Goal: Task Accomplishment & Management: Manage account settings

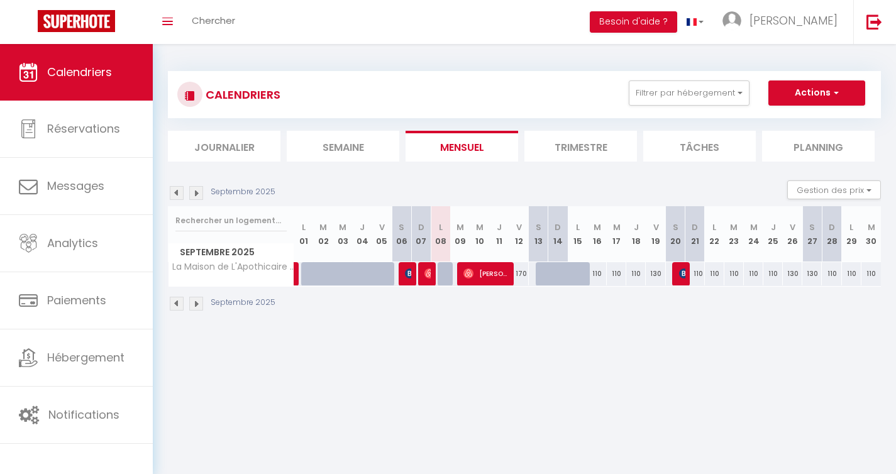
click at [554, 278] on div at bounding box center [557, 274] width 19 height 24
type input "170"
type input "Dim 14 Septembre 2025"
type input "Lun 15 Septembre 2025"
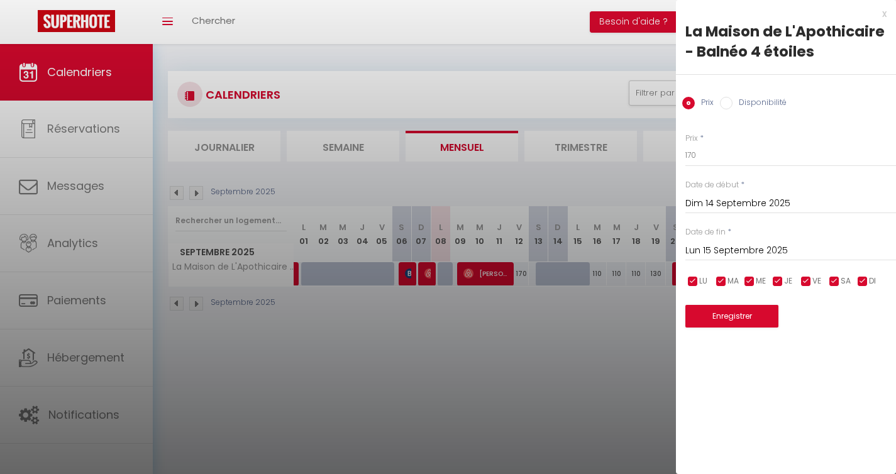
click at [754, 102] on label "Disponibilité" at bounding box center [759, 104] width 54 height 14
click at [732, 102] on input "Disponibilité" at bounding box center [726, 103] width 13 height 13
radio input "true"
radio input "false"
click at [572, 362] on div at bounding box center [448, 237] width 896 height 474
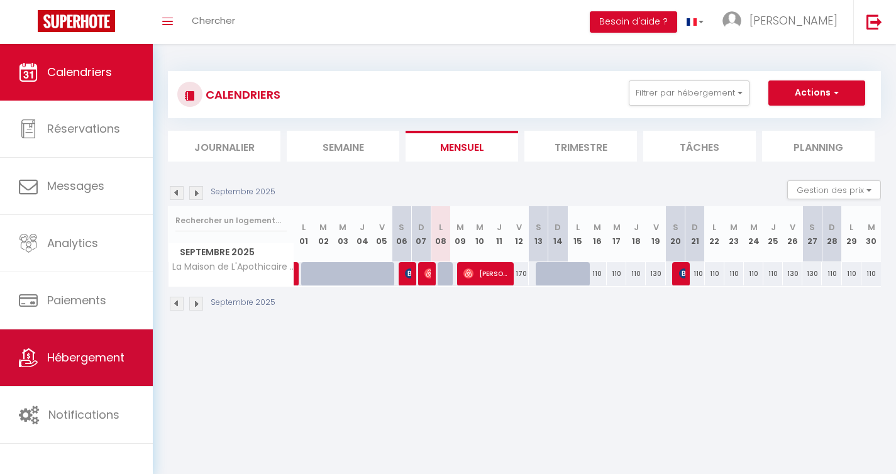
click at [82, 354] on span "Hébergement" at bounding box center [85, 357] width 77 height 16
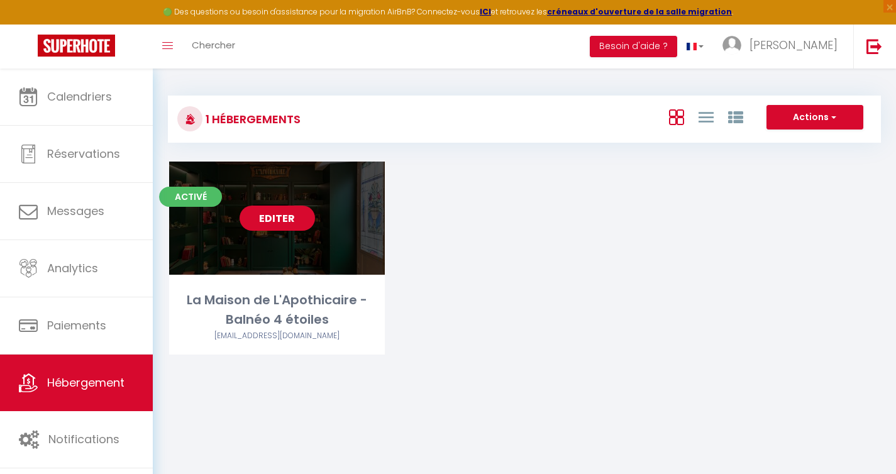
click at [321, 224] on div "Editer" at bounding box center [277, 218] width 216 height 113
select select "3"
select select "2"
select select "1"
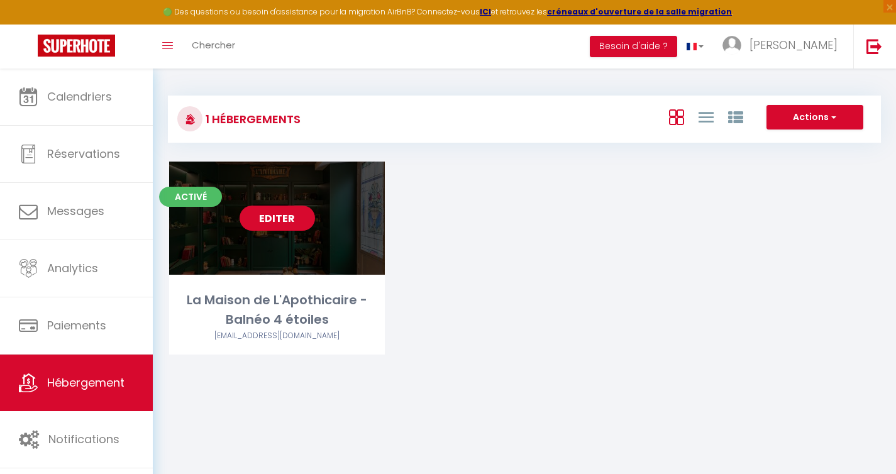
select select
select select "28"
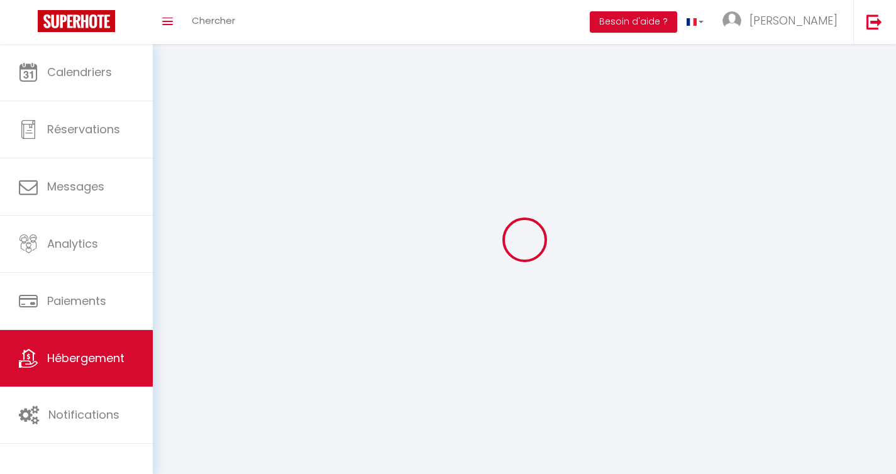
select select
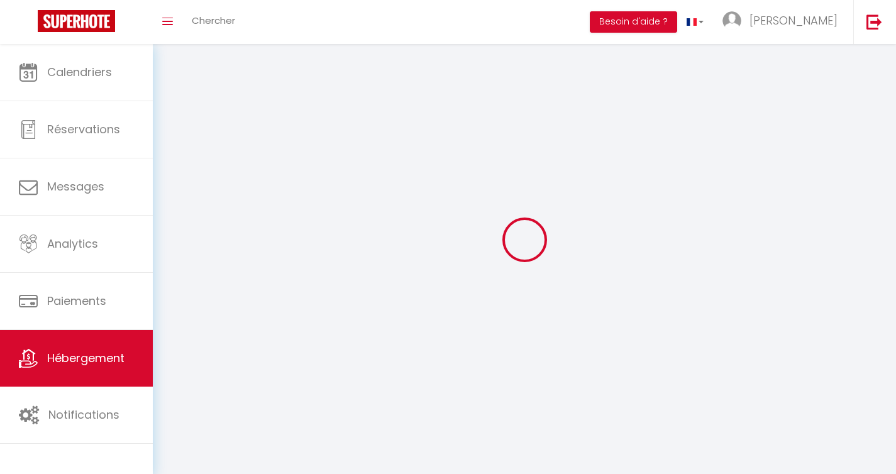
select select
checkbox input "false"
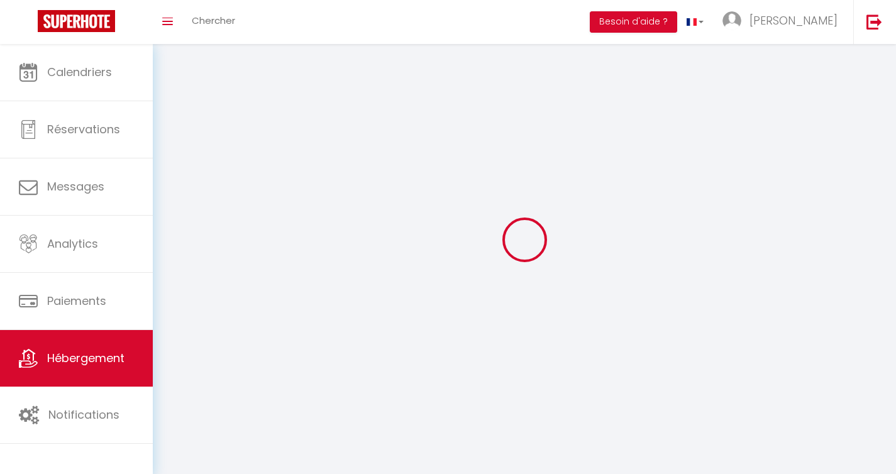
select select
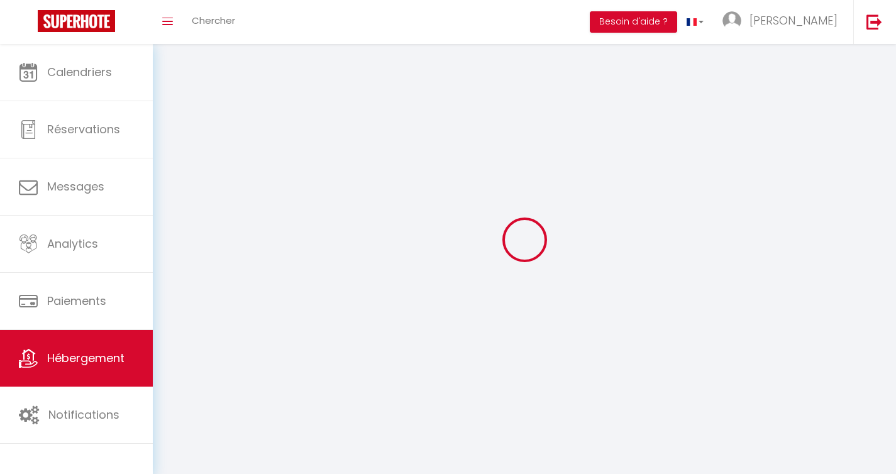
select select
checkbox input "false"
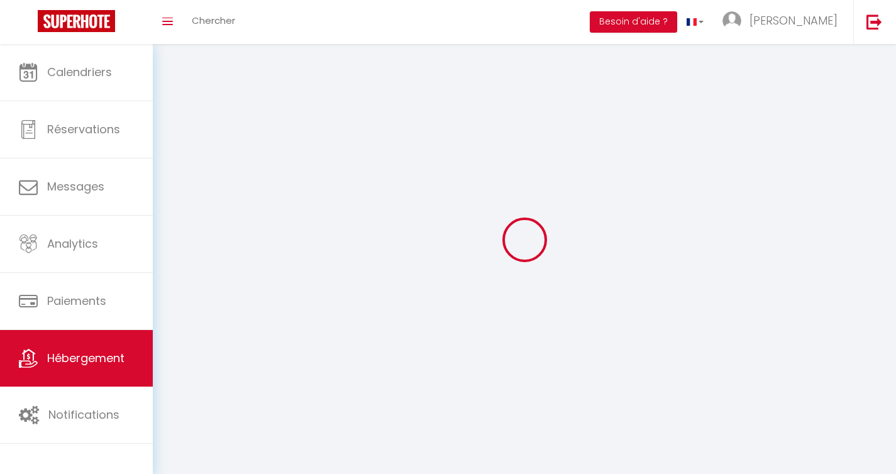
checkbox input "false"
select select
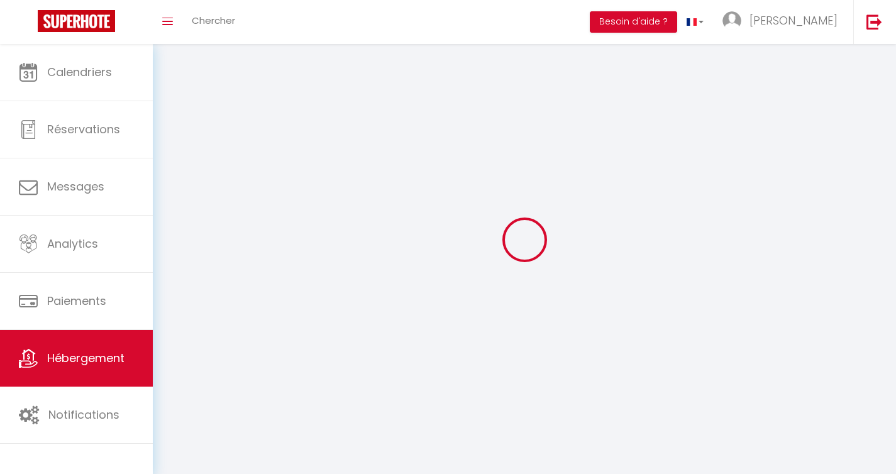
select select
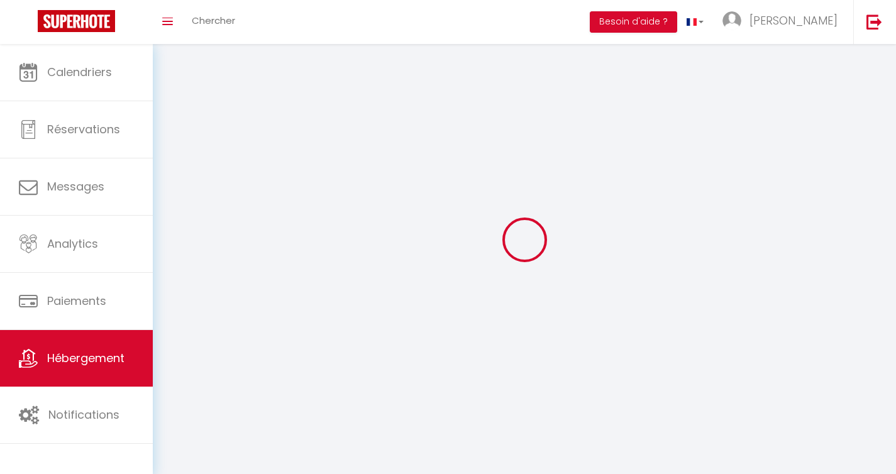
checkbox input "false"
select select
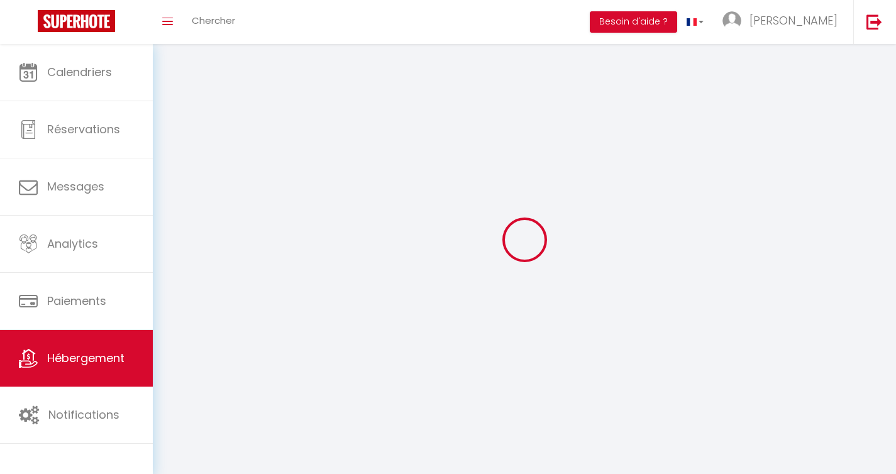
select select
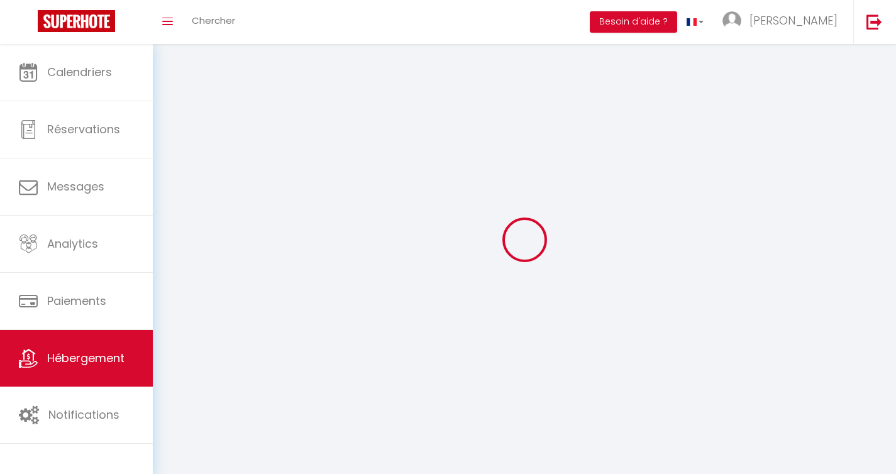
select select
checkbox input "false"
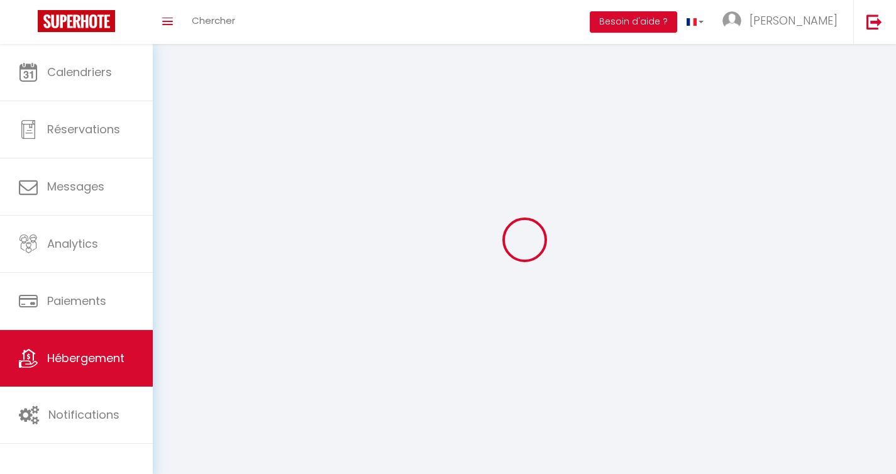
checkbox input "false"
select select
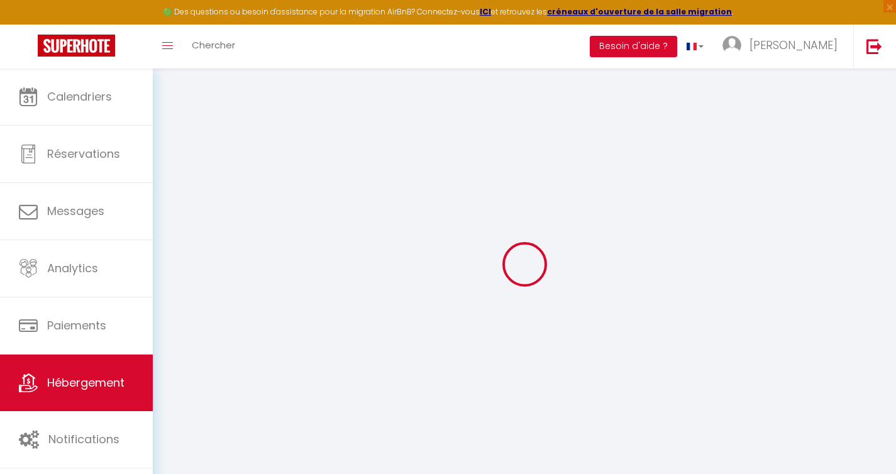
select select
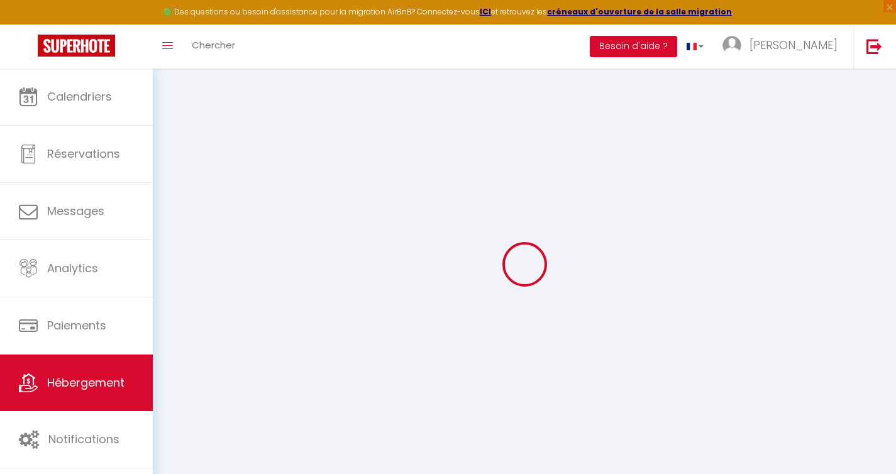
select select
checkbox input "false"
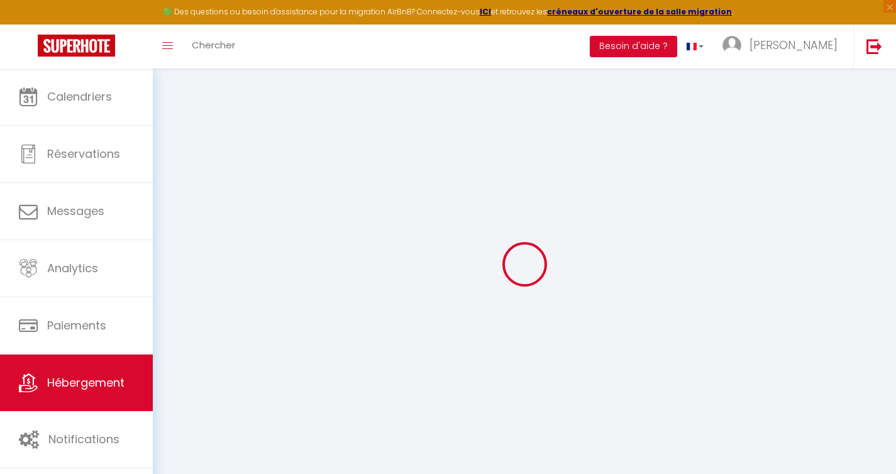
select select
type input "La Maison de L'Apothicaire - Balnéo 4 étoiles"
type input "Marie & Julien"
type input "[STREET_ADDRESS]"
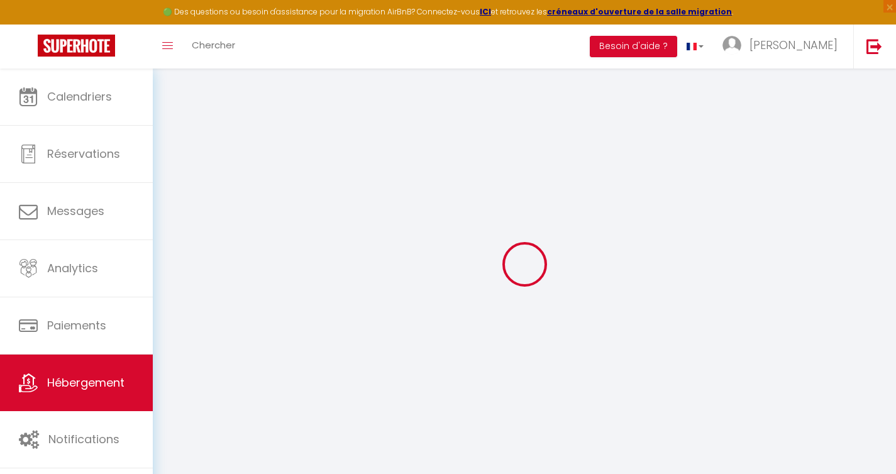
type input "38460"
type input "Crémieu"
select select "2"
type input "100"
type input "70"
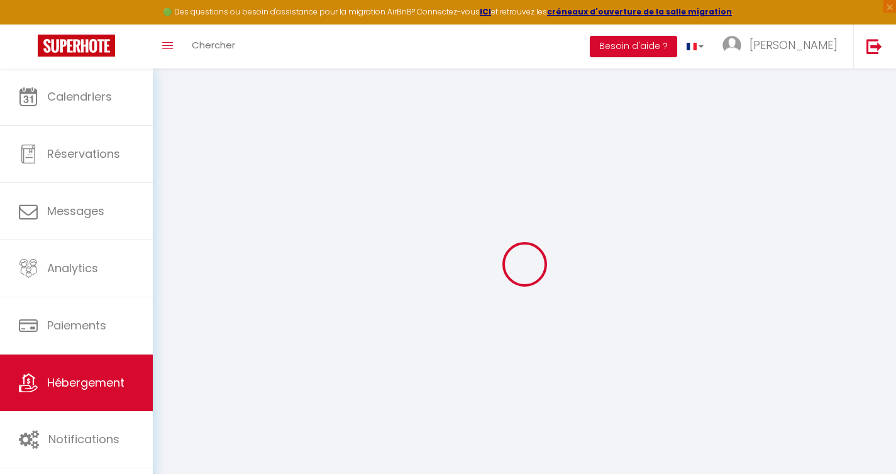
type input "2.86"
type input "500"
select select
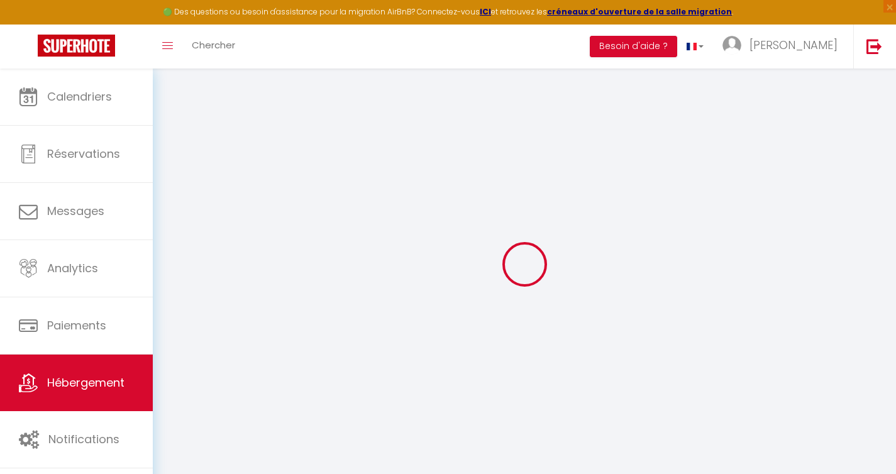
select select
type input "[STREET_ADDRESS]"
type input "38460"
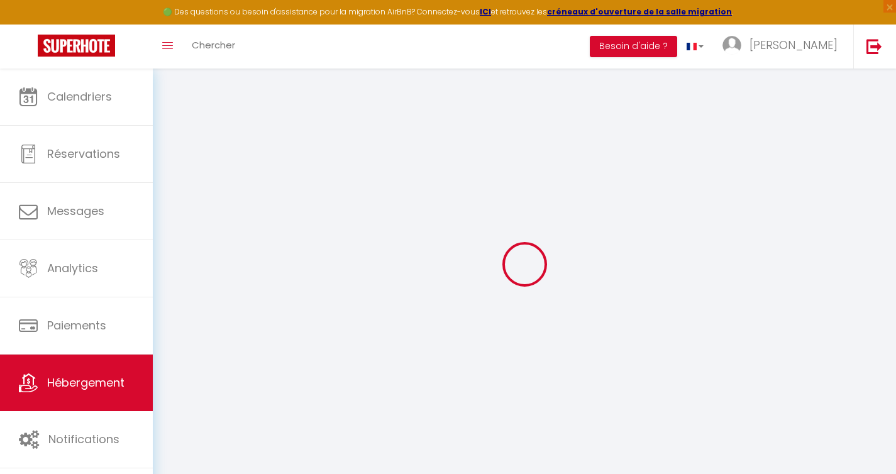
type input "Crémieu"
type input "[EMAIL_ADDRESS][DOMAIN_NAME]"
select select "15780"
checkbox input "false"
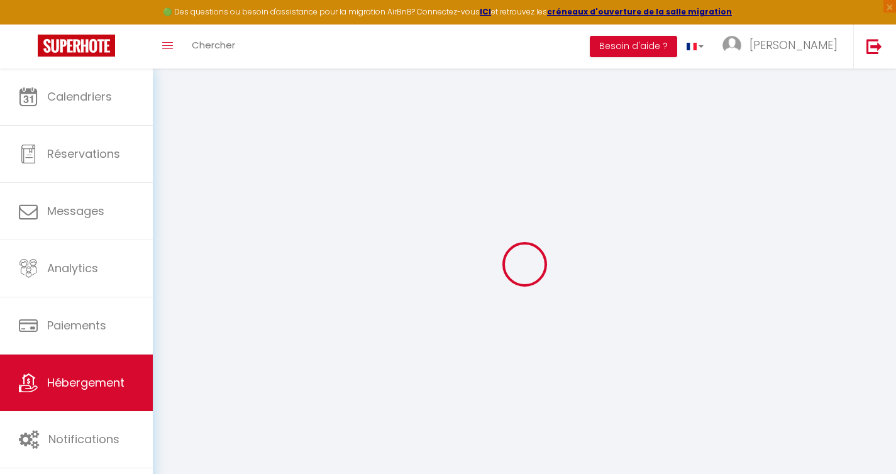
checkbox input "false"
type input "0"
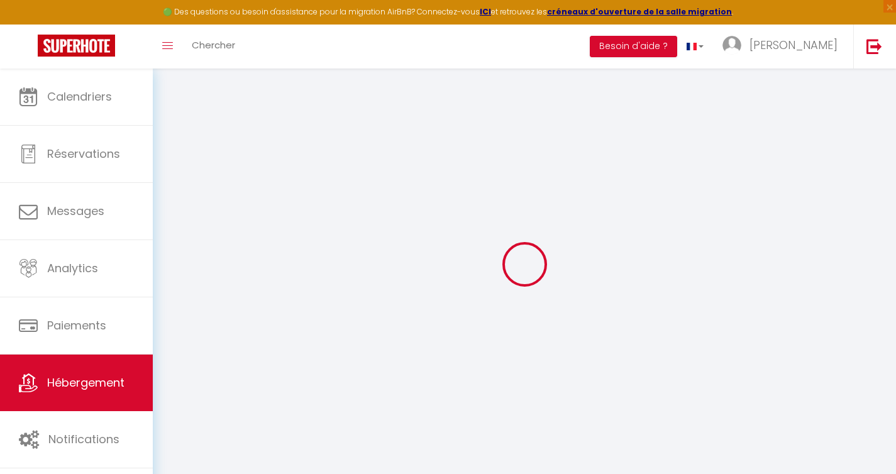
type input "0"
select select
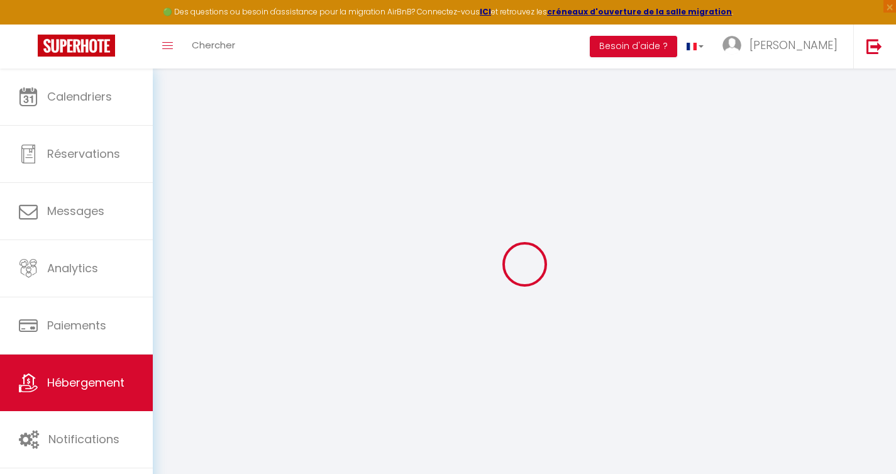
select select
checkbox input "false"
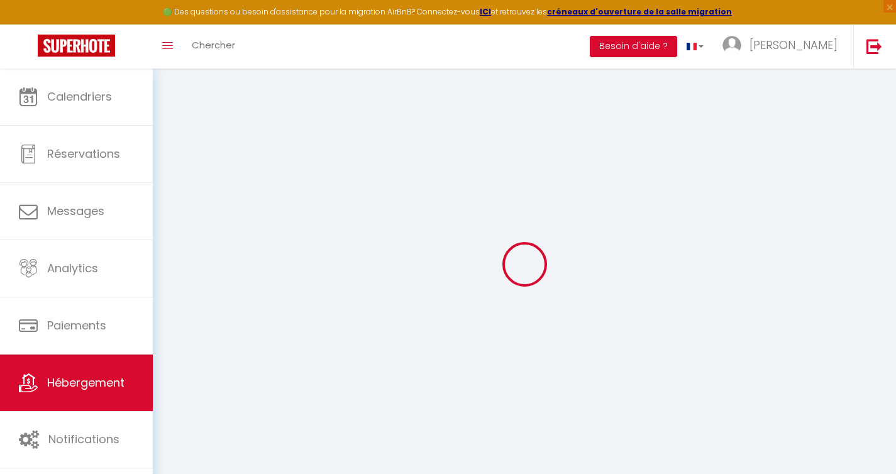
checkbox input "false"
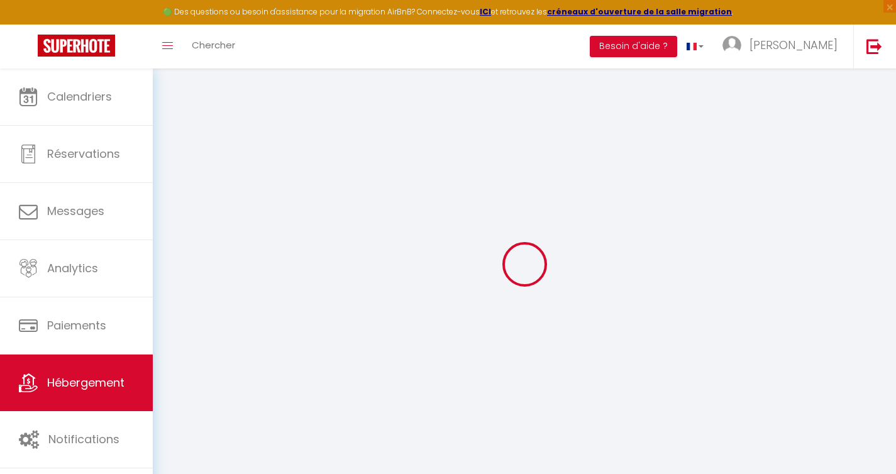
select select "16:00"
select select "23:45"
select select "10:00"
select select "15"
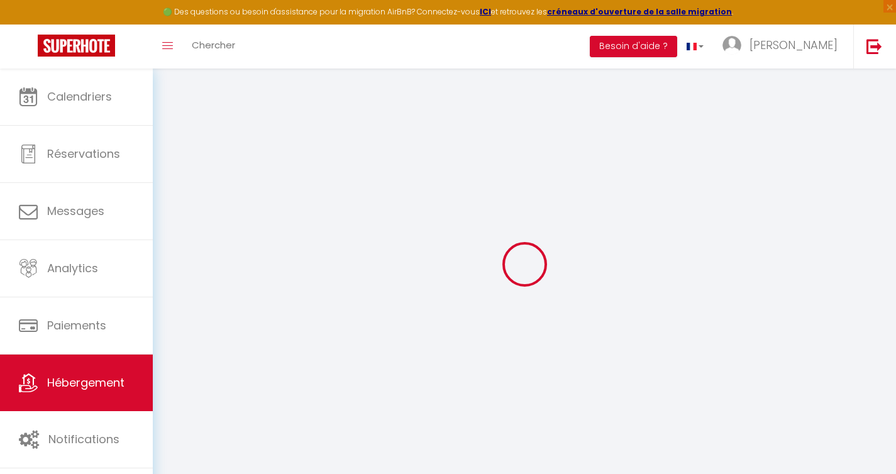
select select "22:00"
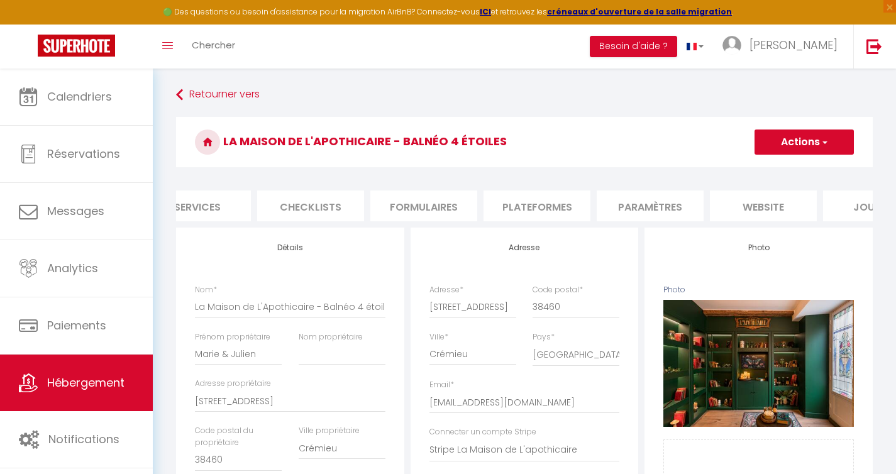
scroll to position [0, 435]
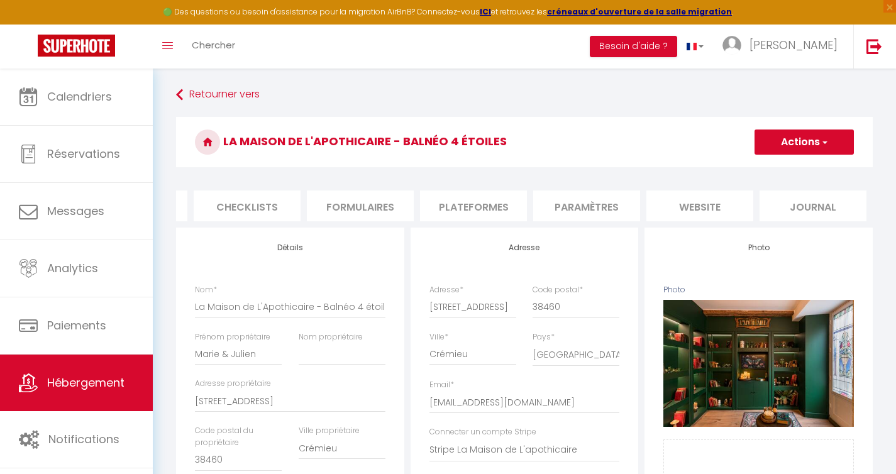
click at [712, 199] on li "website" at bounding box center [699, 205] width 107 height 31
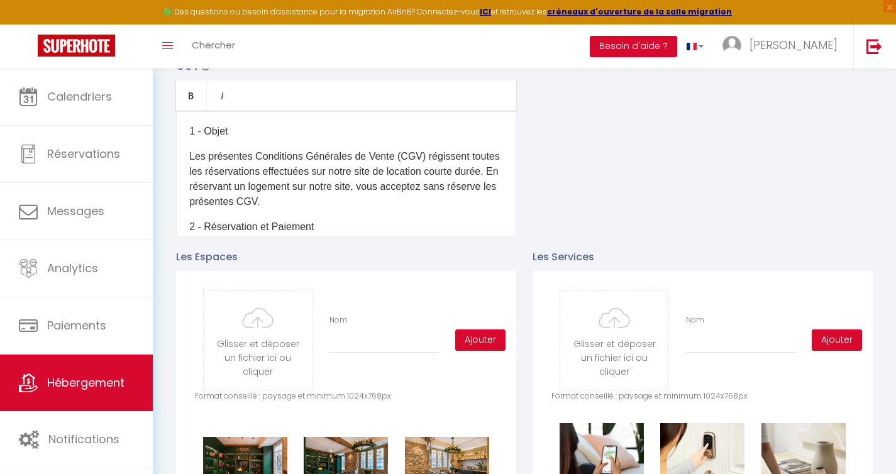
scroll to position [72, 0]
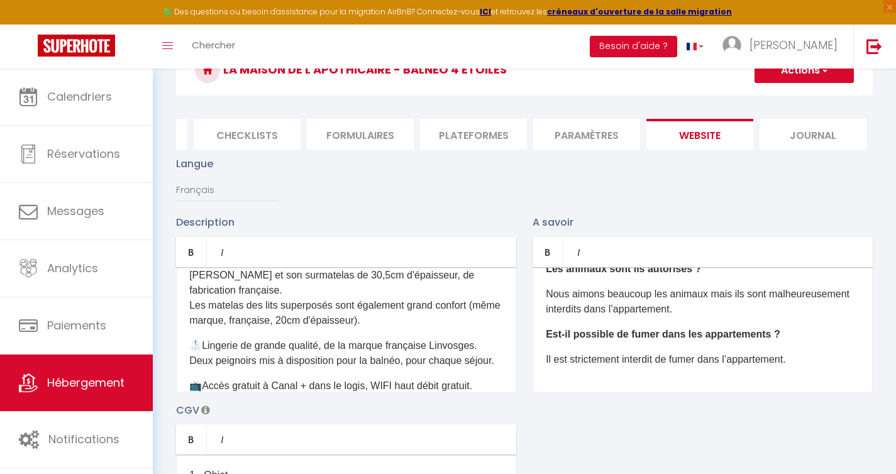
click at [582, 140] on li "Paramètres" at bounding box center [586, 134] width 107 height 31
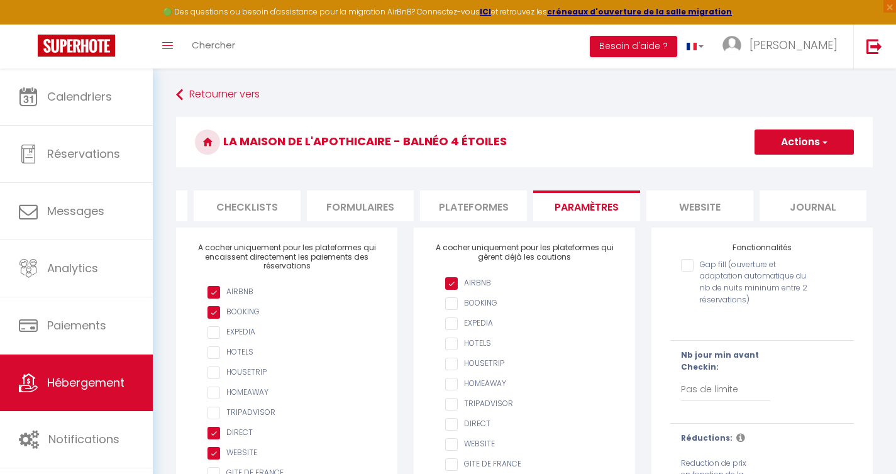
click at [488, 211] on li "Plateformes" at bounding box center [473, 205] width 107 height 31
select select
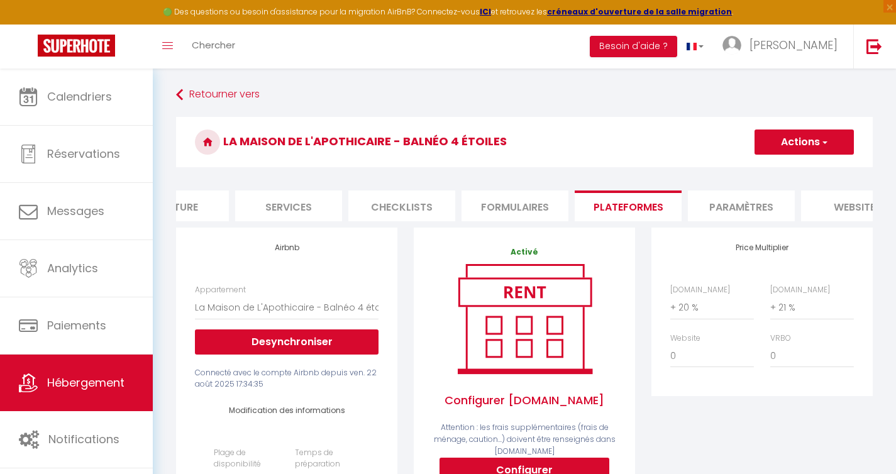
scroll to position [0, 268]
click at [525, 207] on li "Formulaires" at bounding box center [526, 205] width 107 height 31
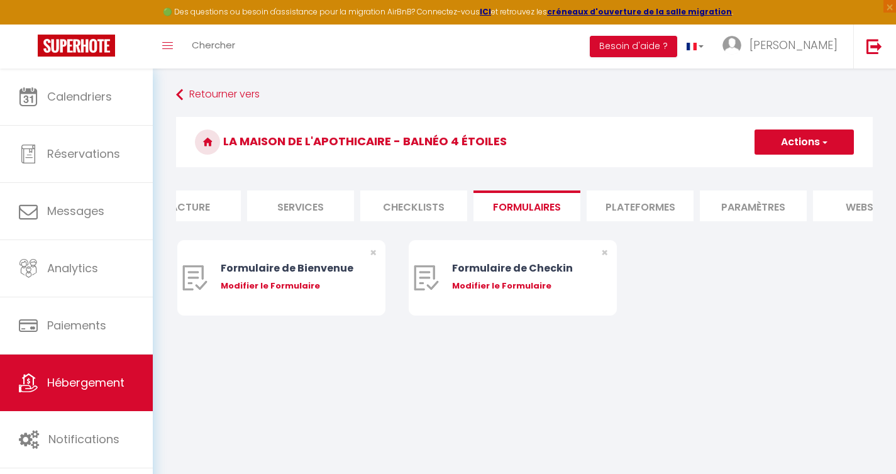
click at [437, 212] on li "Checklists" at bounding box center [413, 205] width 107 height 31
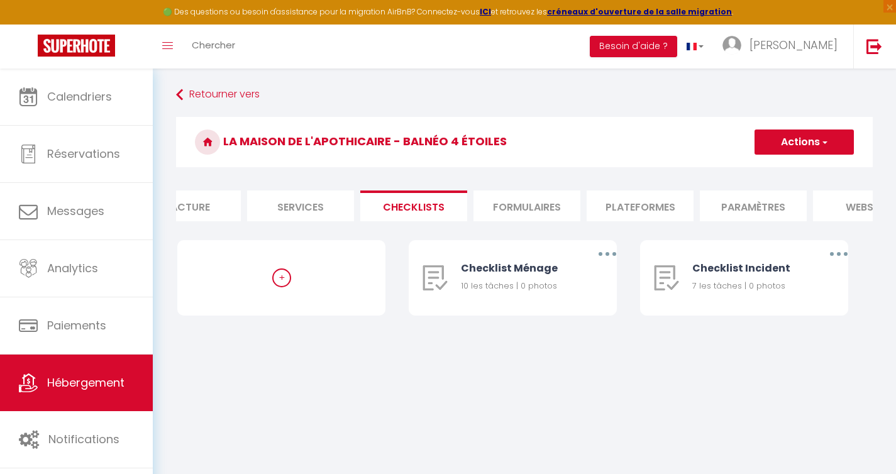
click at [327, 208] on li "Services" at bounding box center [300, 205] width 107 height 31
checkbox input "false"
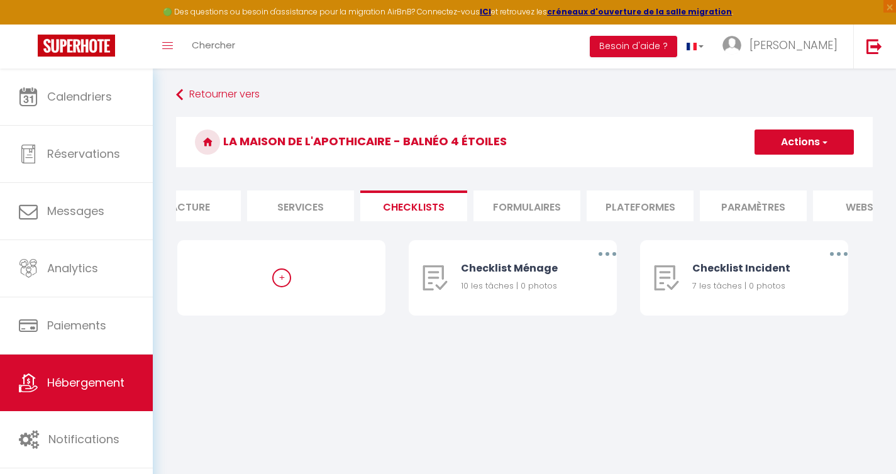
checkbox input "true"
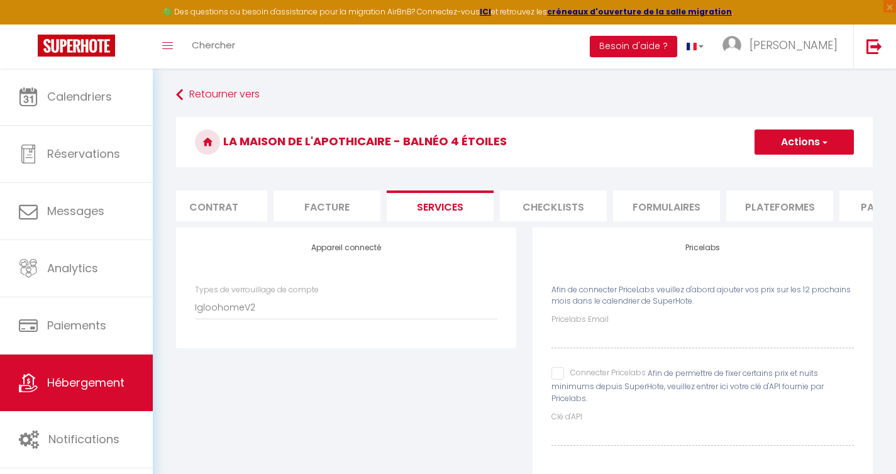
scroll to position [0, 126]
click at [336, 209] on li "Facture" at bounding box center [330, 205] width 107 height 31
checkbox input "false"
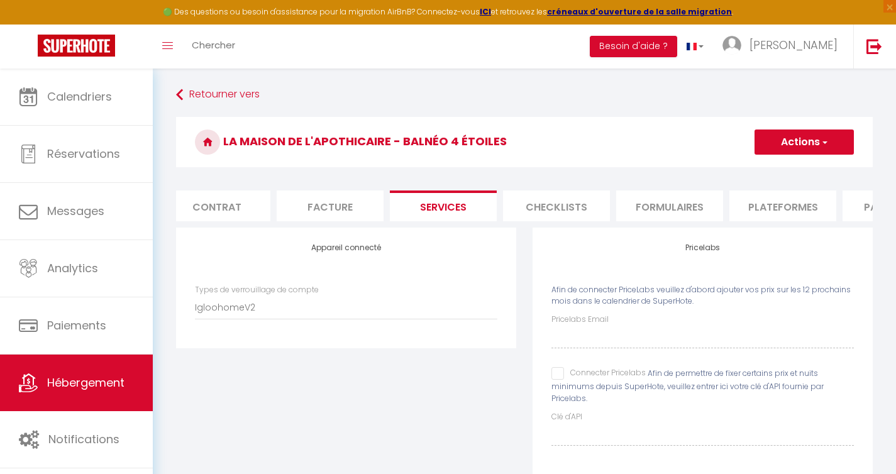
checkbox input "false"
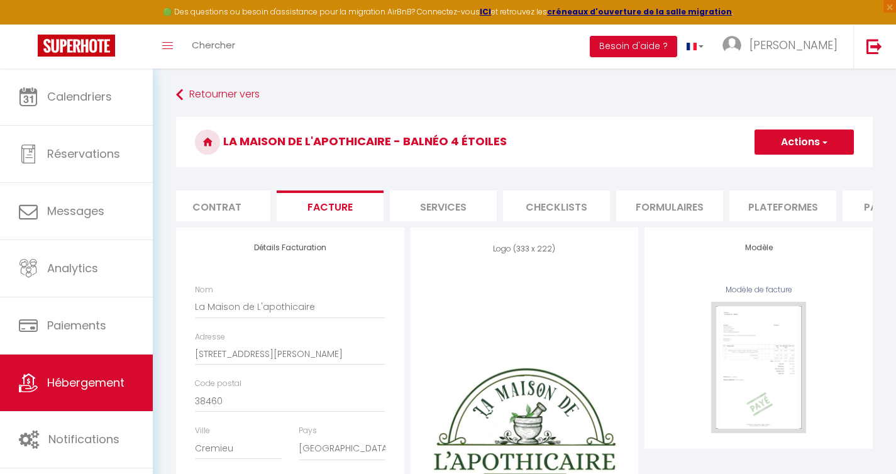
drag, startPoint x: 306, startPoint y: 222, endPoint x: 242, endPoint y: 225, distance: 64.2
click at [242, 221] on ul "Info Contrat Facture Services Checklists Formulaires Plateformes Paramètres web…" at bounding box center [524, 205] width 696 height 31
checkbox input "false"
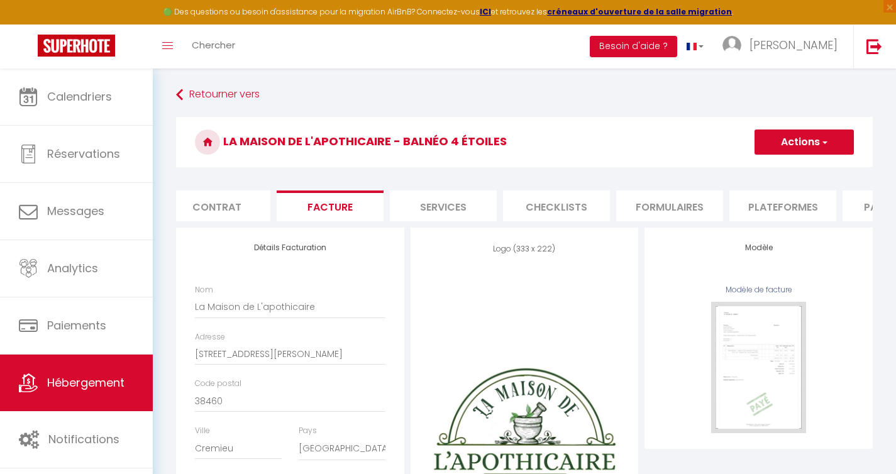
checkbox input "false"
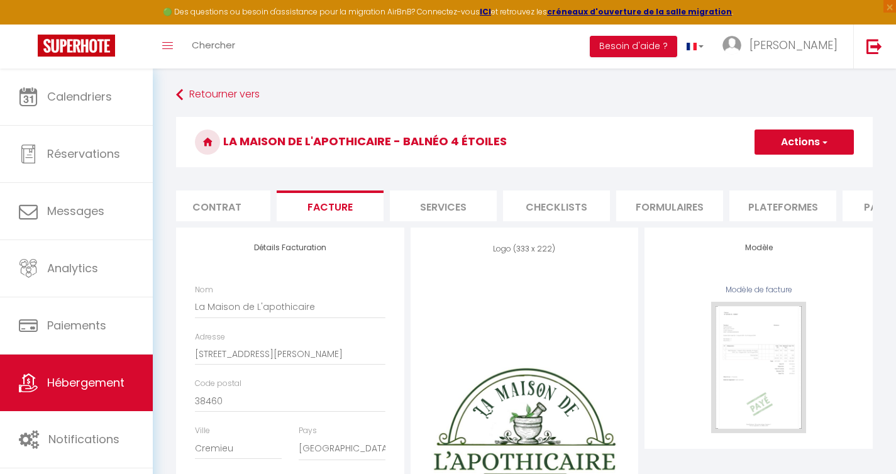
click at [248, 214] on li "Contrat" at bounding box center [216, 205] width 107 height 31
checkbox input "false"
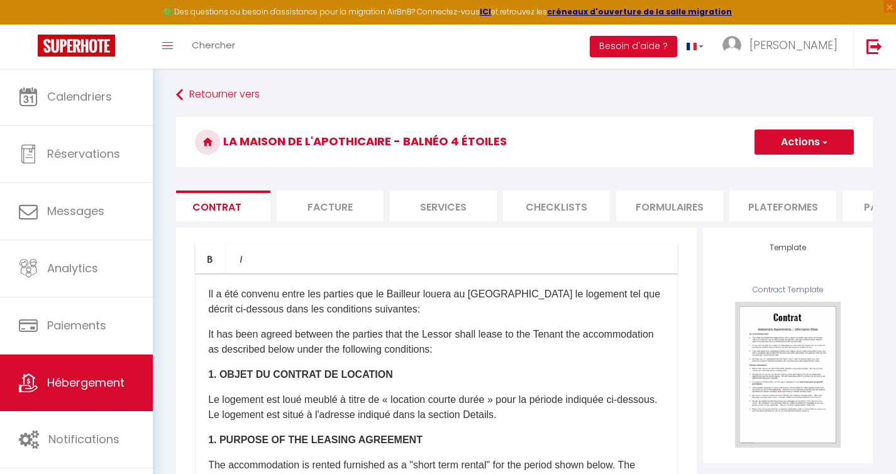
scroll to position [0, 9]
checkbox input "false"
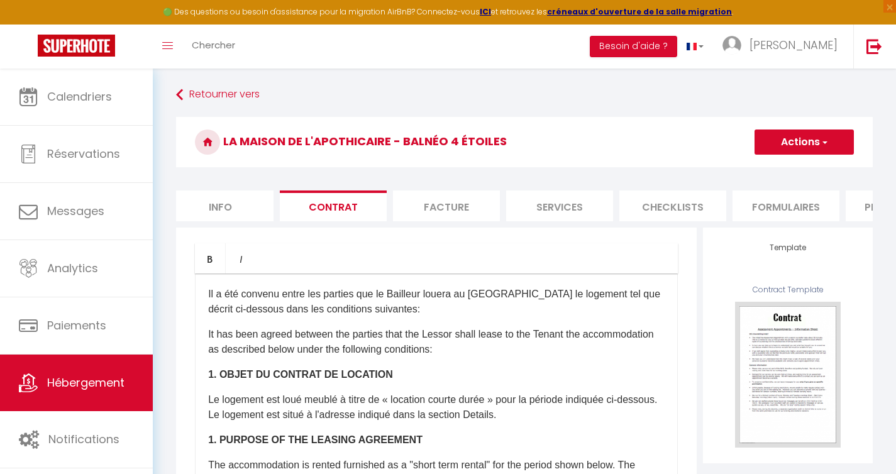
scroll to position [0, 0]
checkbox input "false"
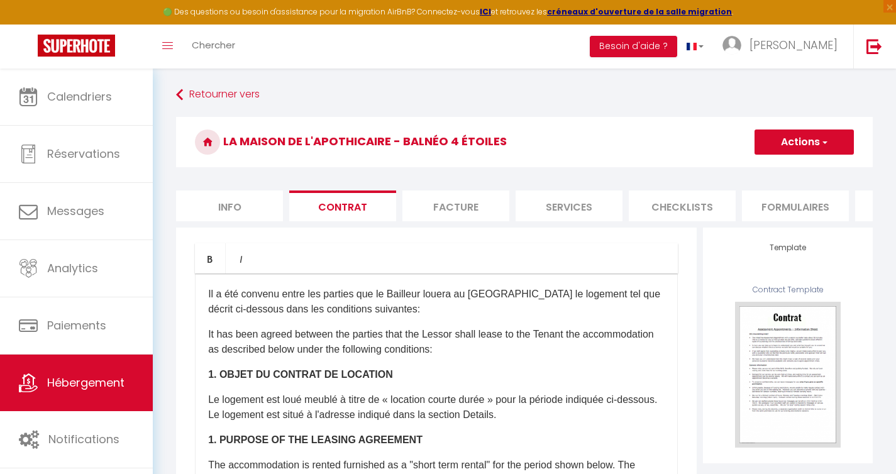
click at [239, 211] on li "Info" at bounding box center [229, 205] width 107 height 31
checkbox input "false"
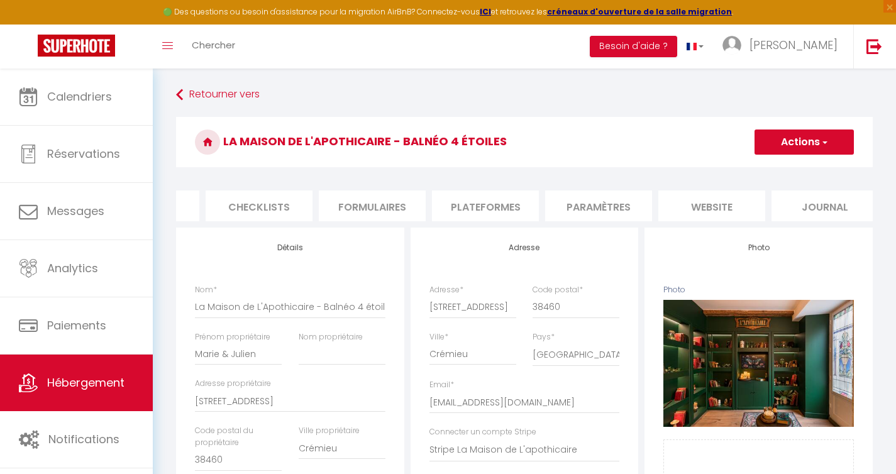
scroll to position [0, 425]
click at [815, 217] on li "Journal" at bounding box center [822, 205] width 107 height 31
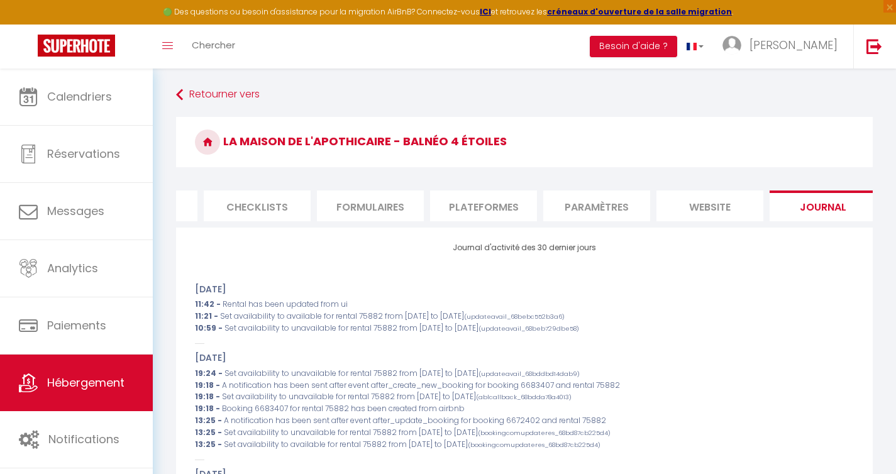
click at [711, 203] on li "website" at bounding box center [709, 205] width 107 height 31
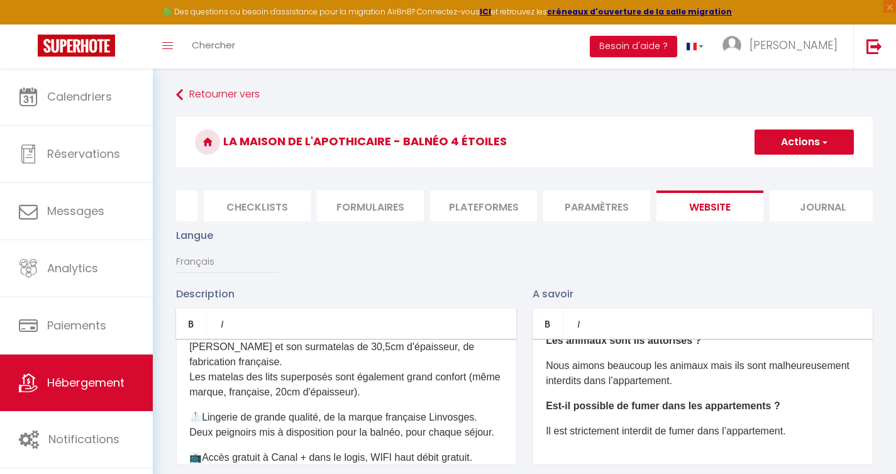
click at [566, 212] on li "Paramètres" at bounding box center [596, 205] width 107 height 31
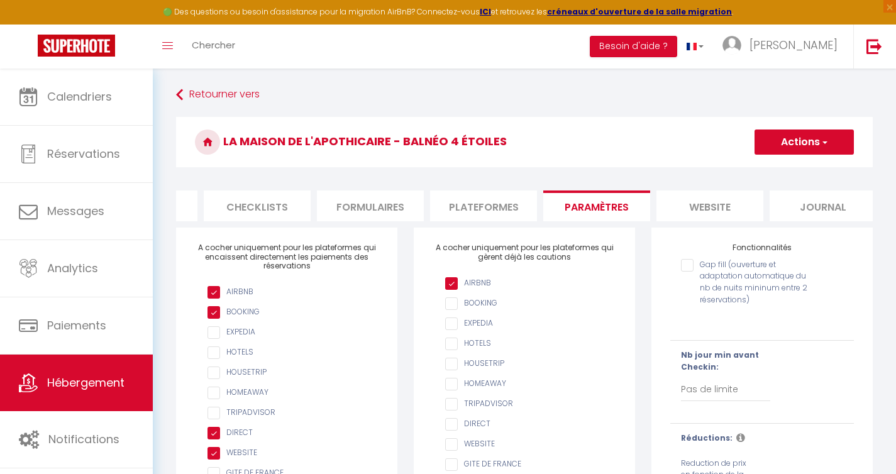
scroll to position [117, 0]
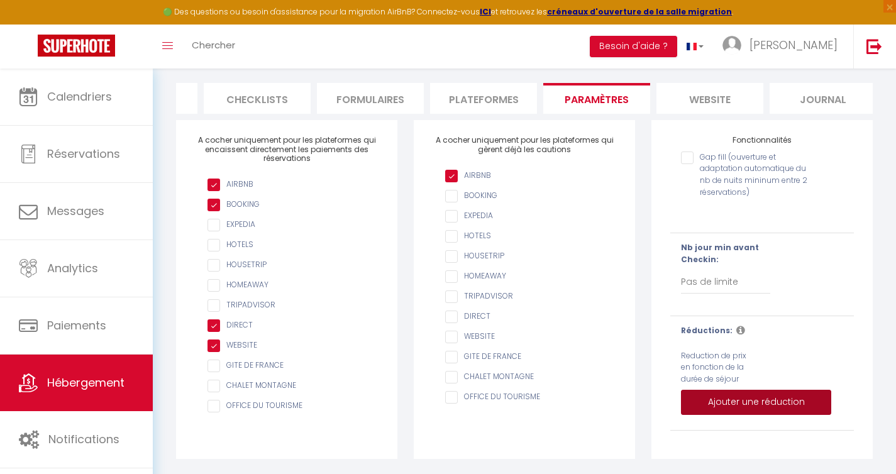
click at [762, 400] on button "Ajouter une réduction" at bounding box center [756, 402] width 150 height 25
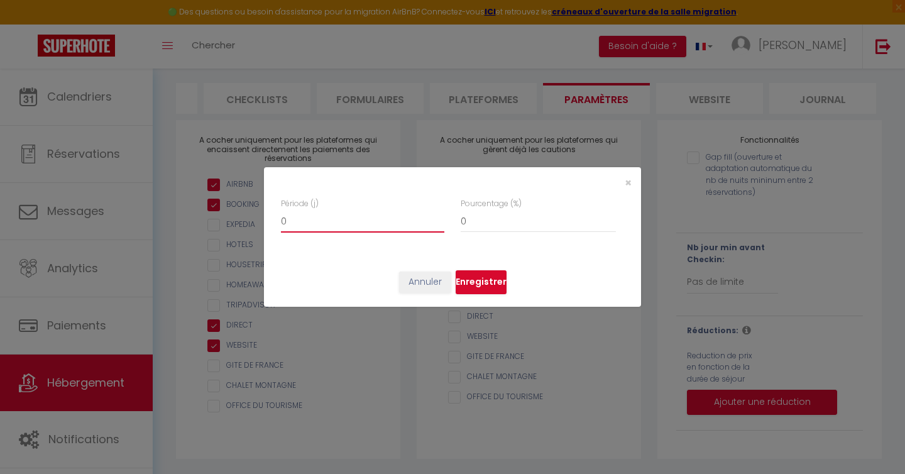
click at [369, 222] on input "0" at bounding box center [362, 221] width 163 height 23
checkbox input "false"
type input "1"
checkbox input "false"
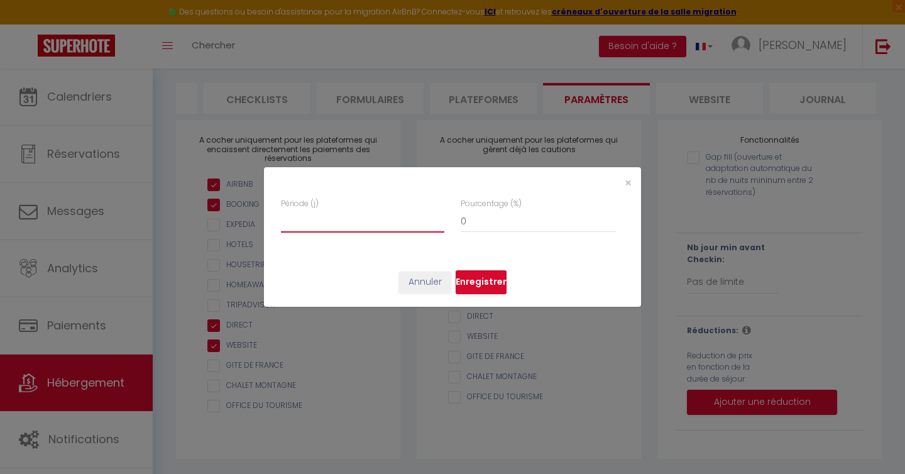
type input "1"
checkbox input "false"
type input "10"
checkbox input "false"
type input "10"
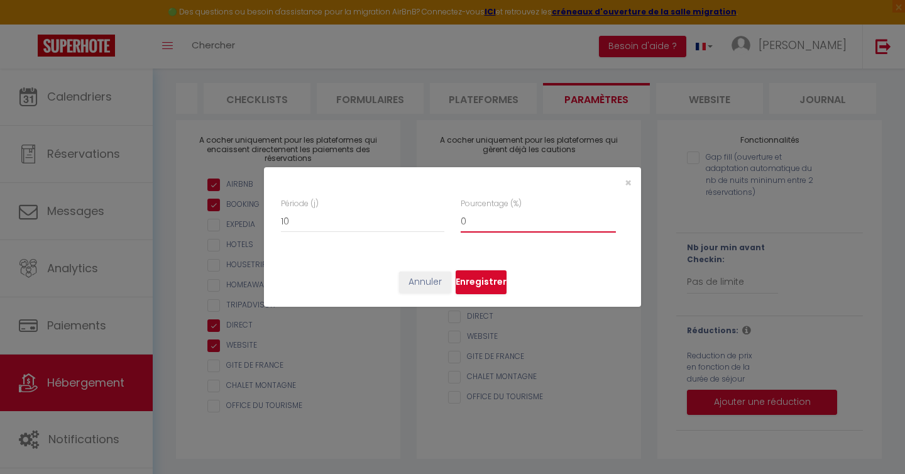
type input "2"
checkbox input "false"
type input "1"
checkbox input "false"
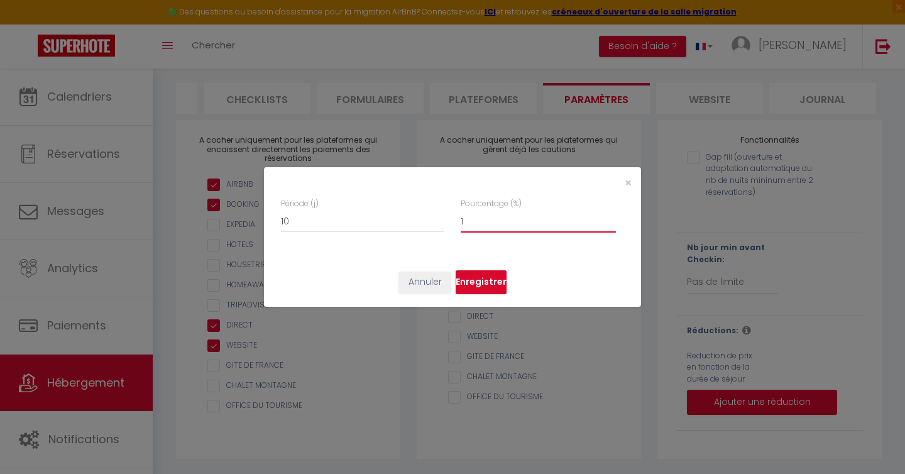
type input "10"
checkbox input "false"
type input "10"
click at [484, 287] on button "Enregistrer" at bounding box center [481, 282] width 51 height 24
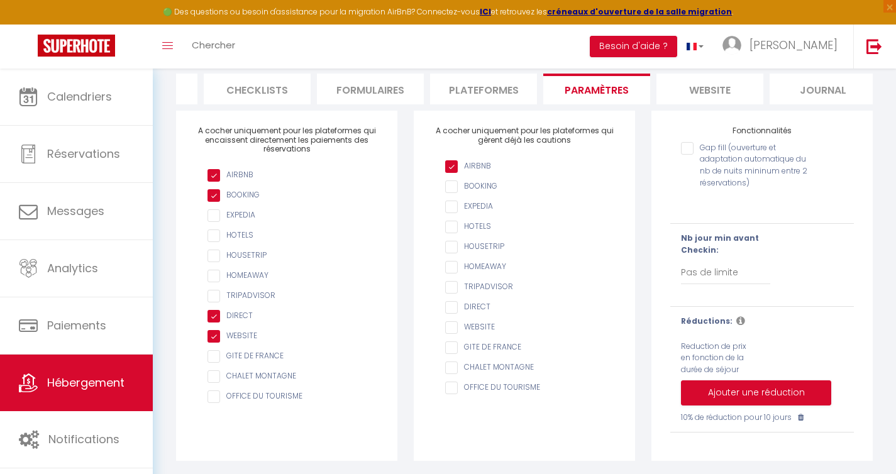
click at [802, 421] on icon at bounding box center [801, 418] width 6 height 8
checkbox input "false"
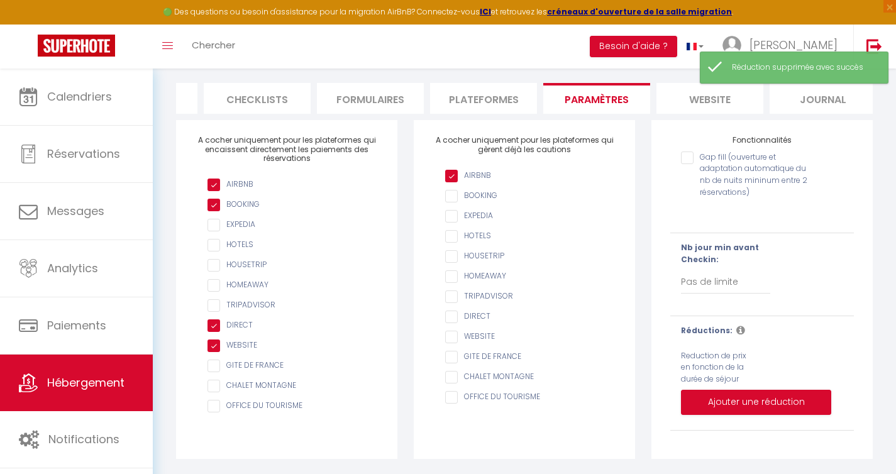
click at [490, 88] on li "Plateformes" at bounding box center [483, 98] width 107 height 31
select select
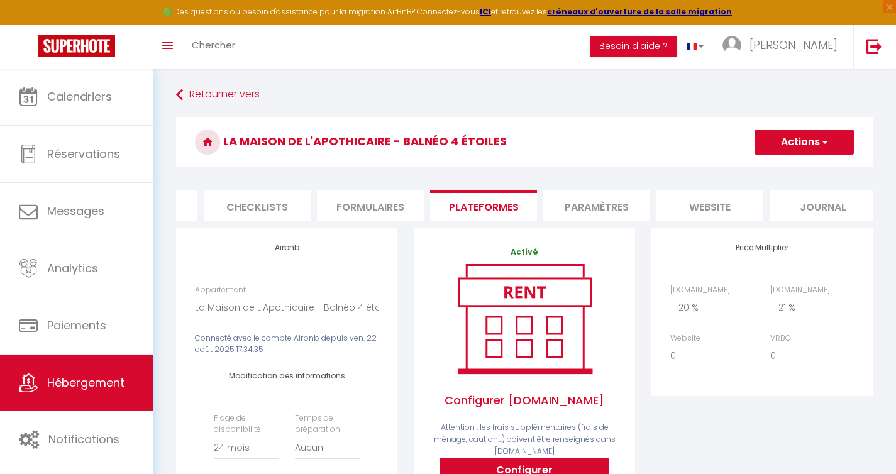
click at [382, 218] on li "Formulaires" at bounding box center [370, 205] width 107 height 31
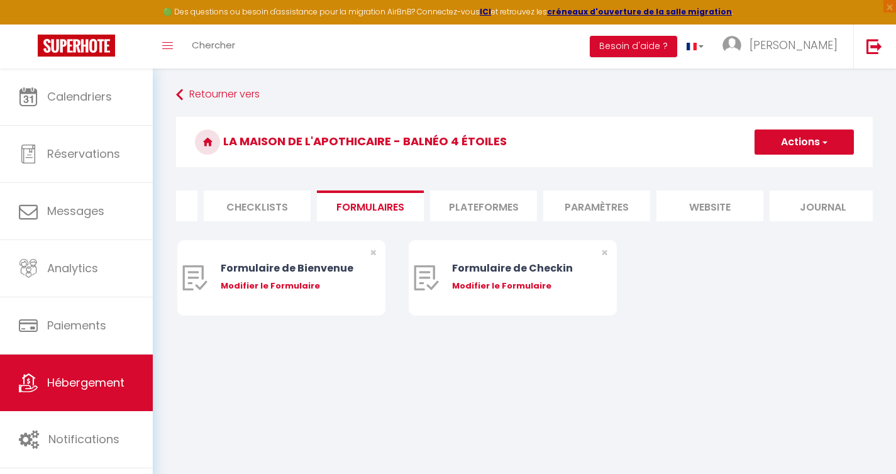
click at [252, 207] on li "Checklists" at bounding box center [257, 205] width 107 height 31
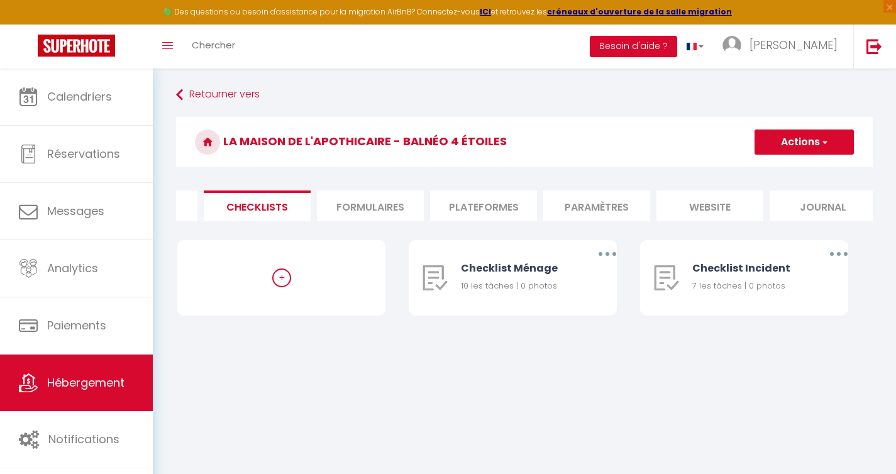
scroll to position [0, 71]
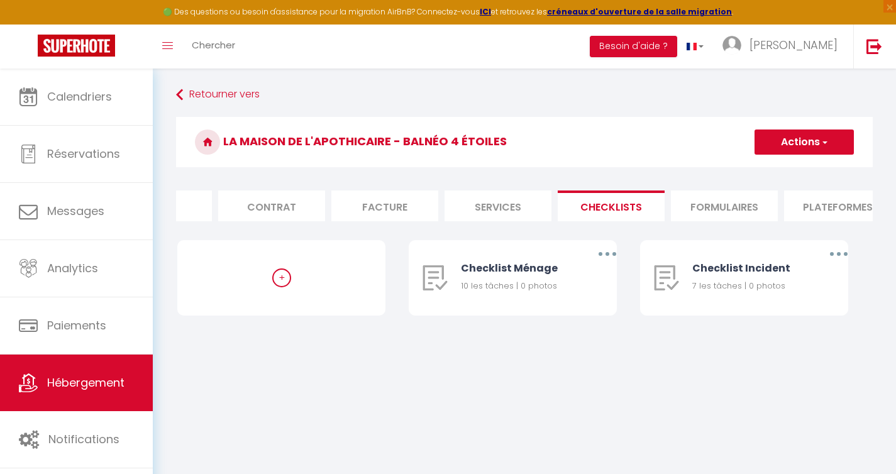
click at [502, 216] on li "Services" at bounding box center [497, 205] width 107 height 31
checkbox input "true"
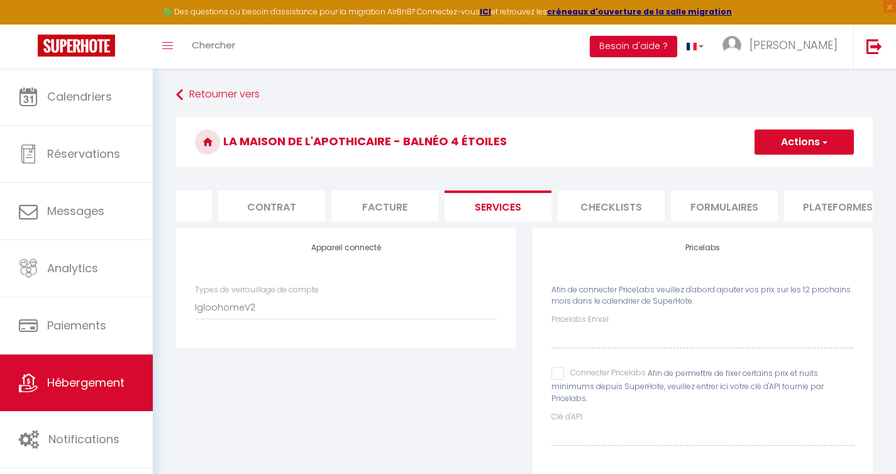
click at [401, 206] on li "Facture" at bounding box center [384, 205] width 107 height 31
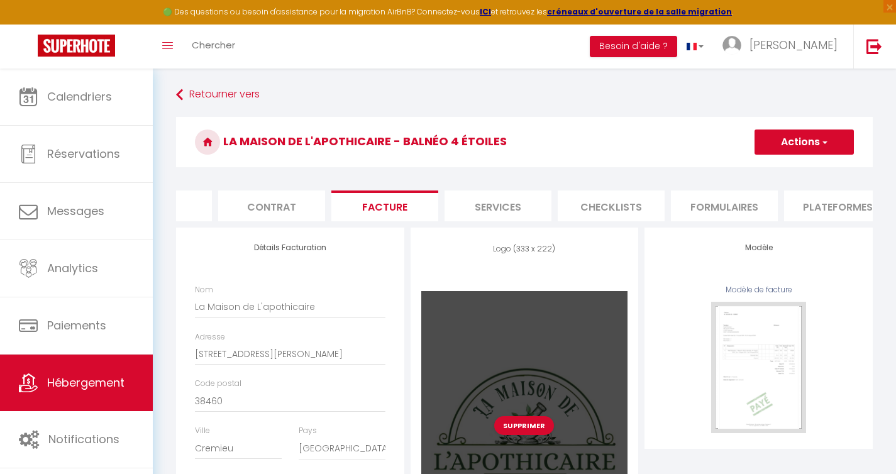
scroll to position [294, 0]
